Goal: Information Seeking & Learning: Learn about a topic

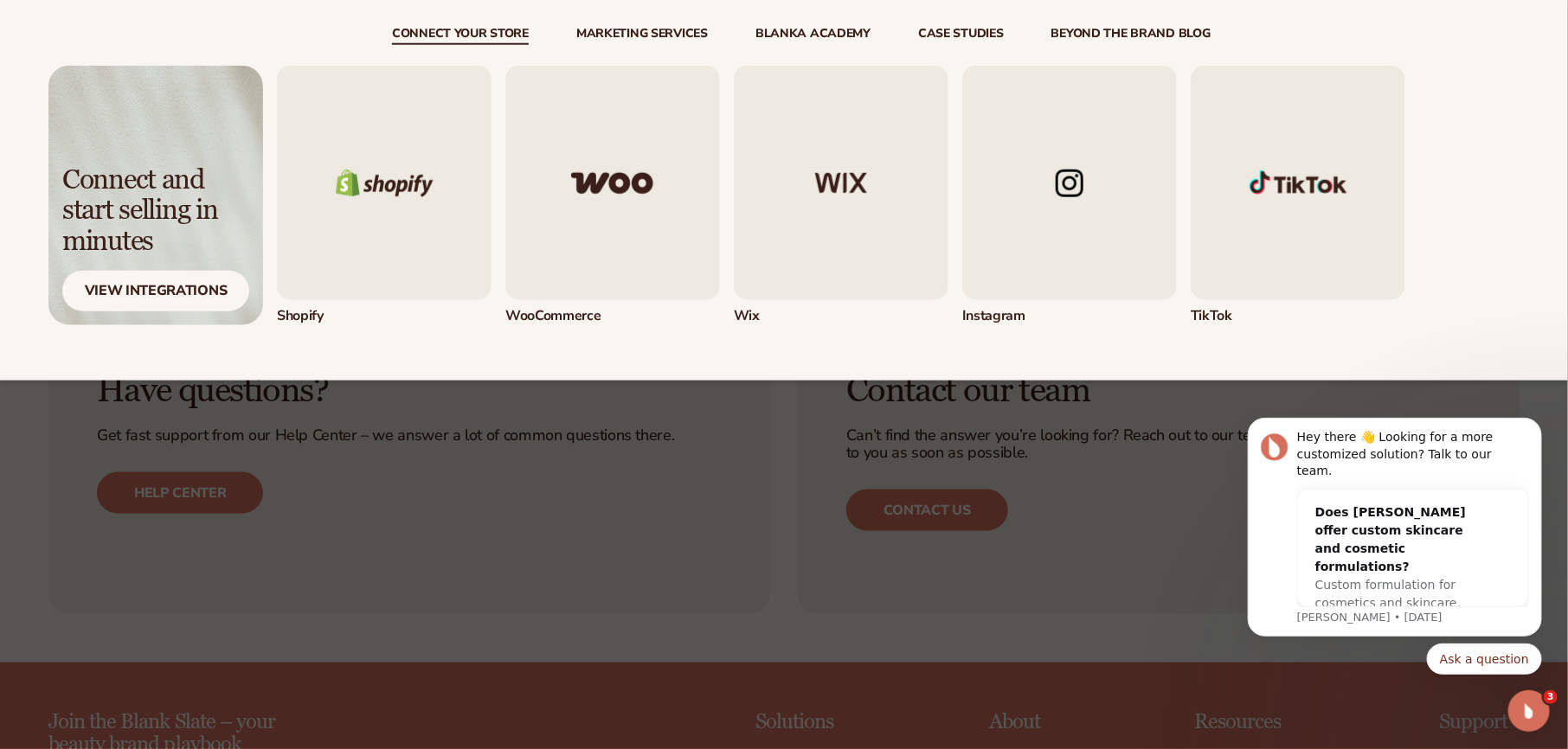
scroll to position [7706, 0]
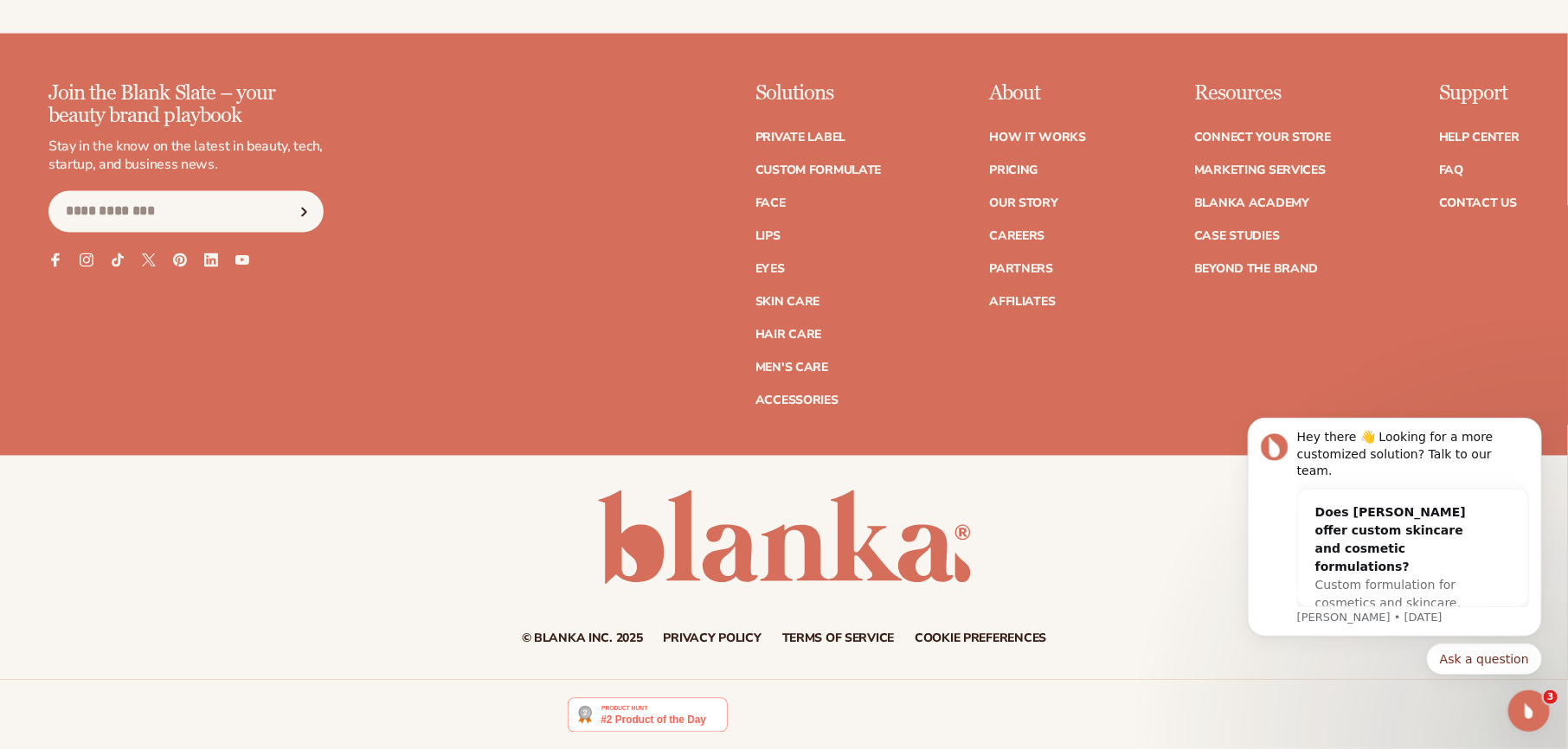
click at [1026, 193] on ul "How It Works Pricing Our Story Careers Partners Affiliates" at bounding box center [1037, 212] width 97 height 194
click at [1009, 199] on link "Our Story" at bounding box center [1023, 204] width 69 height 12
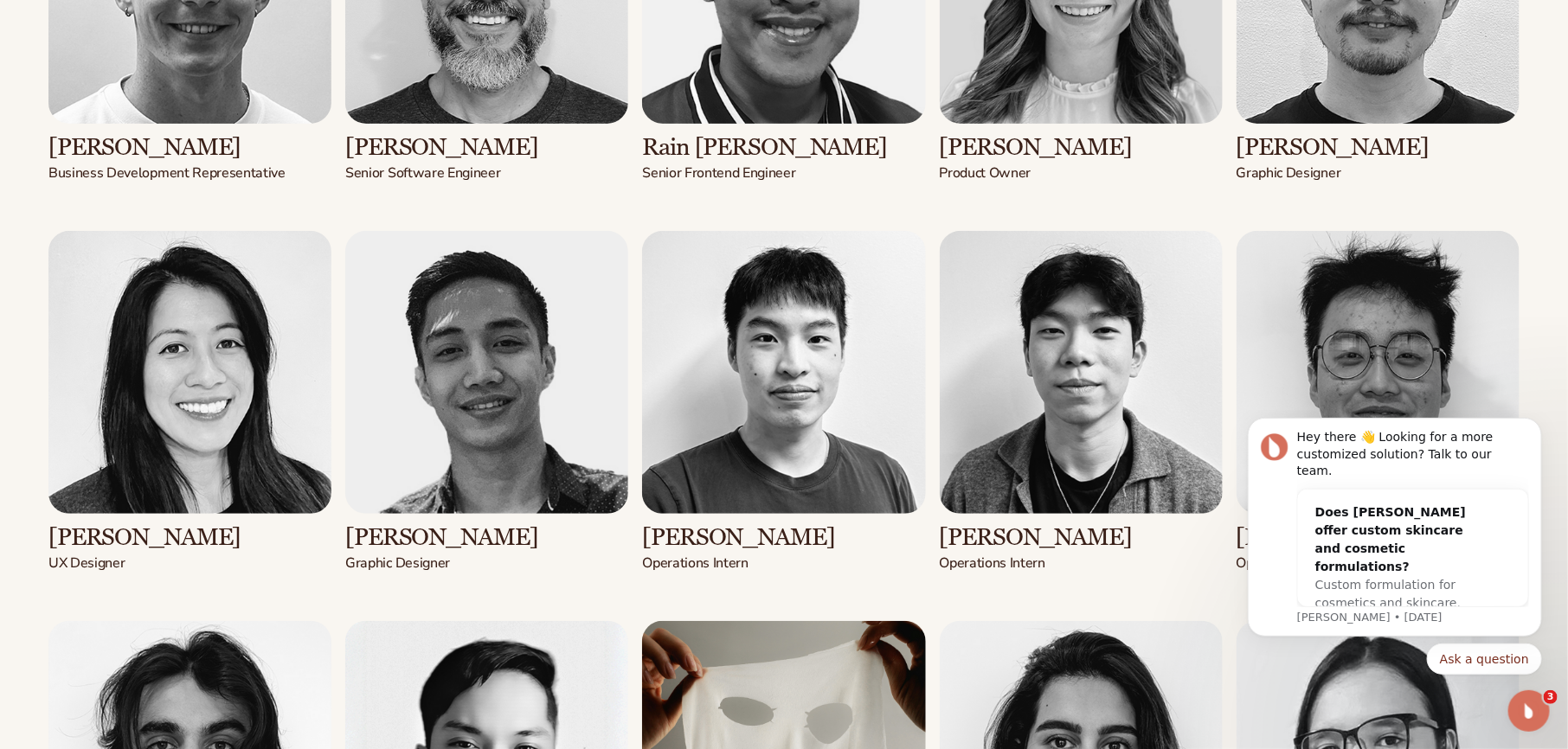
scroll to position [4272, 0]
